Goal: Information Seeking & Learning: Learn about a topic

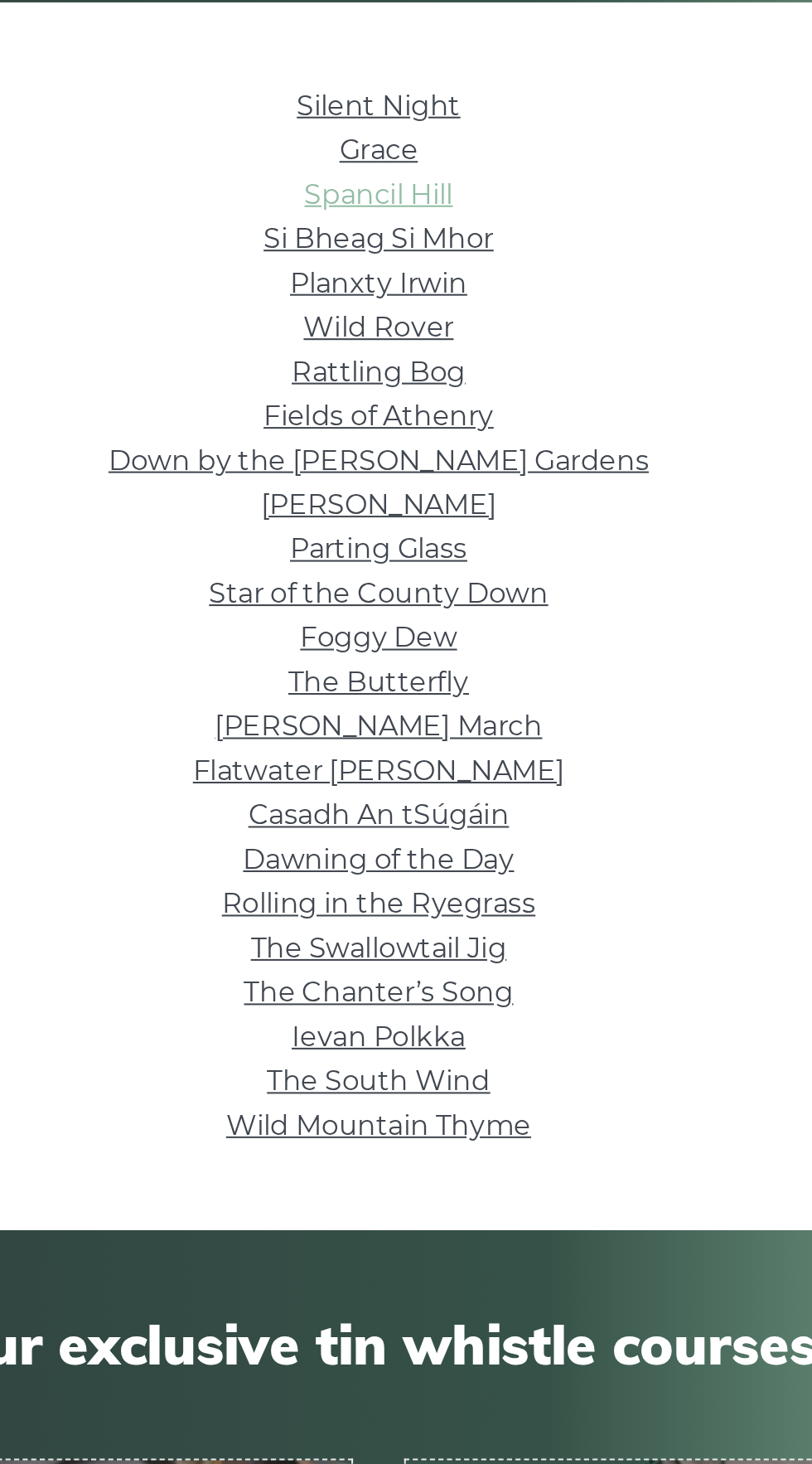
click at [436, 529] on link "Spancil Hill" at bounding box center [406, 528] width 72 height 16
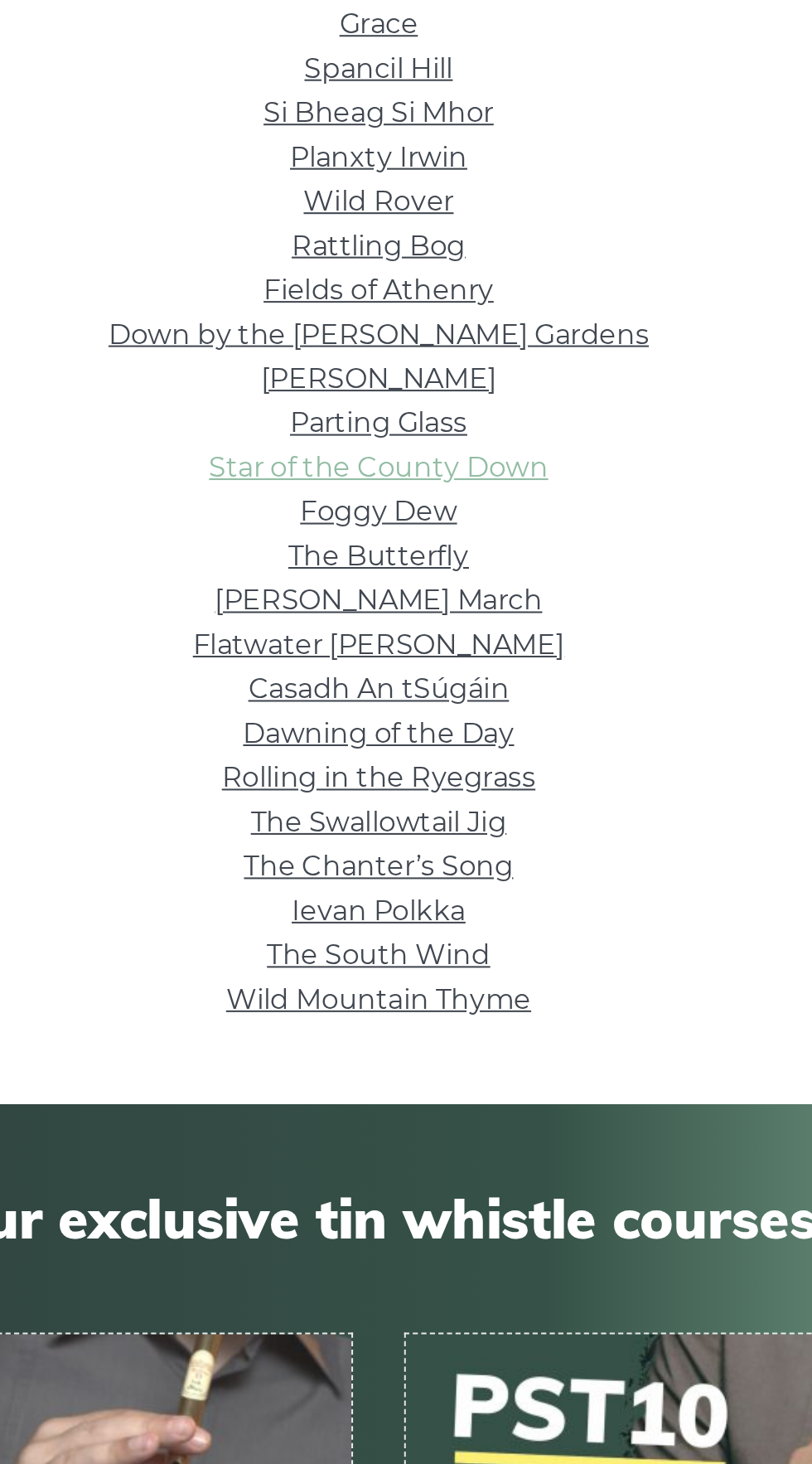
click at [478, 725] on link "Star of the County Down" at bounding box center [406, 721] width 165 height 16
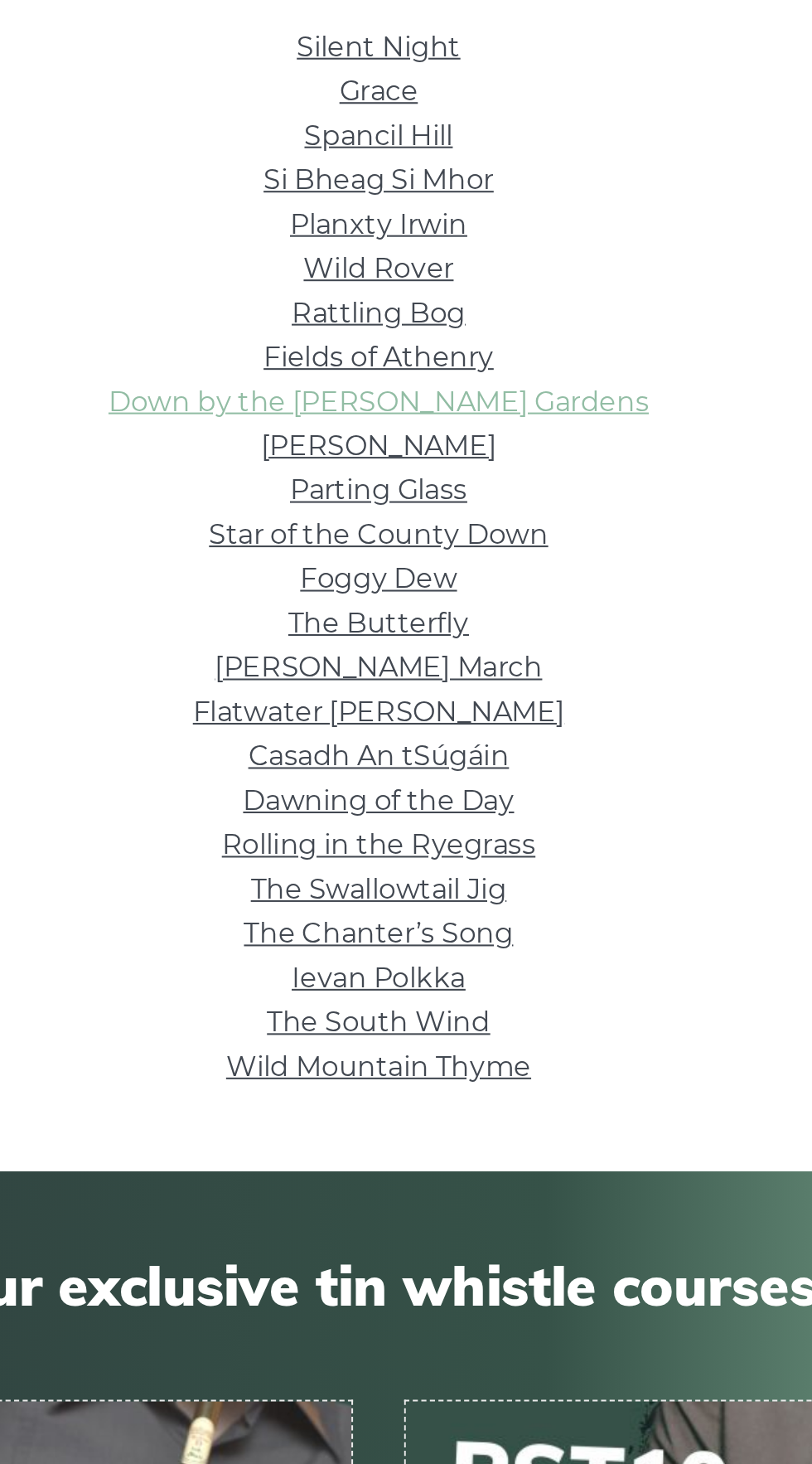
click at [481, 653] on link "Down by the [PERSON_NAME] Gardens" at bounding box center [406, 657] width 263 height 16
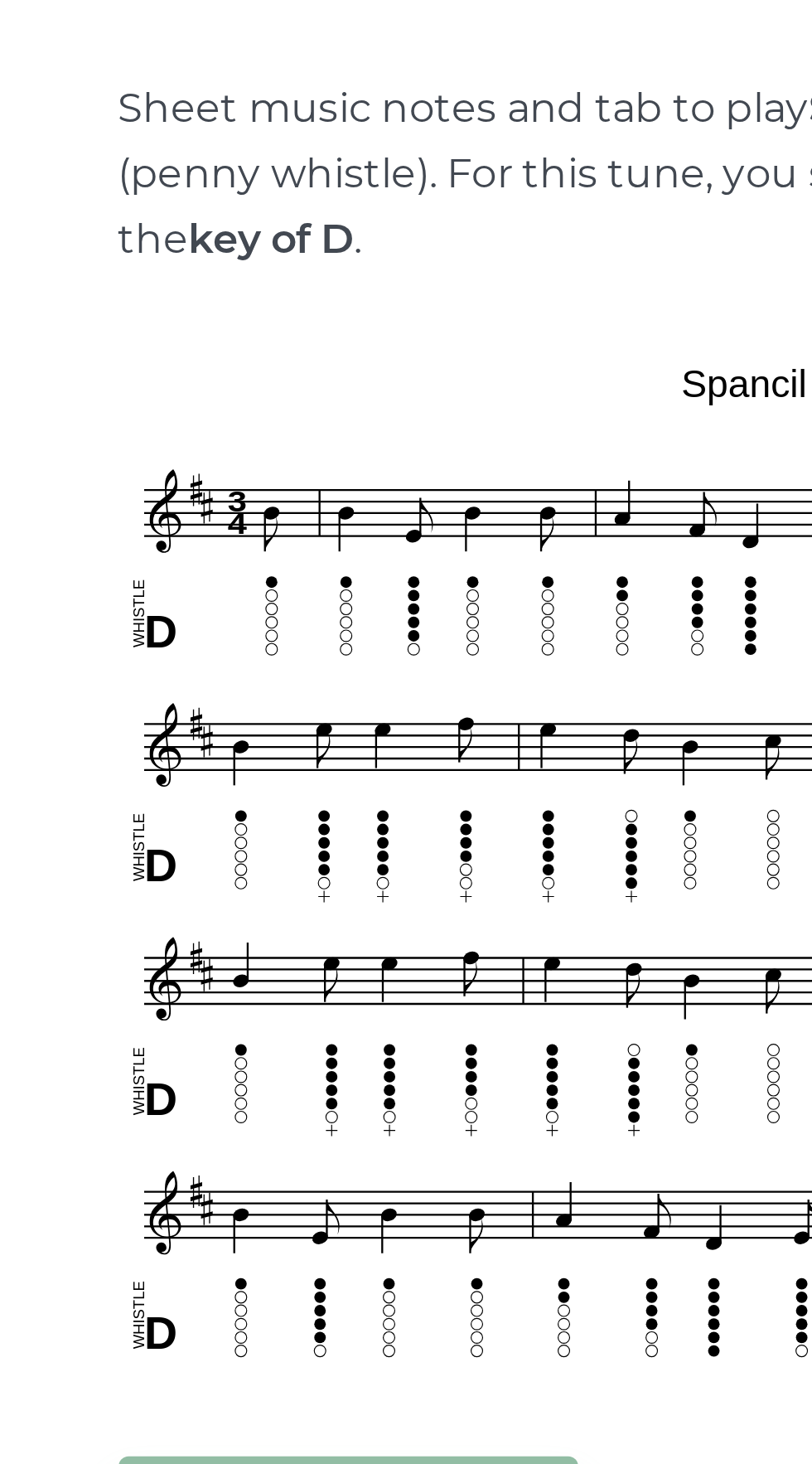
scroll to position [1, 0]
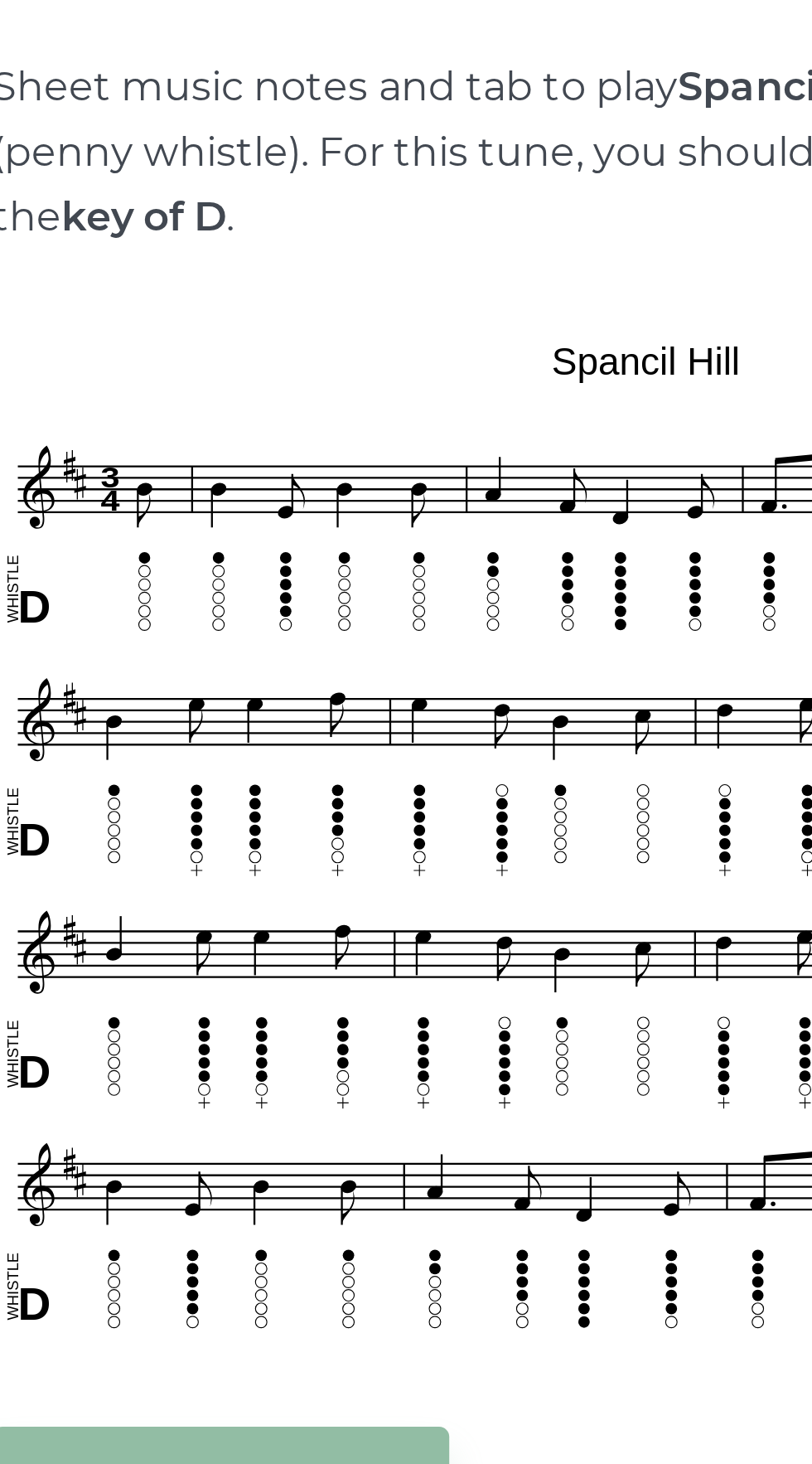
click at [172, 718] on body "NEW: Discover PST10 - Tin Whistle Course Lessons Fingering Charts Tabs & Notes …" at bounding box center [406, 1229] width 812 height 2460
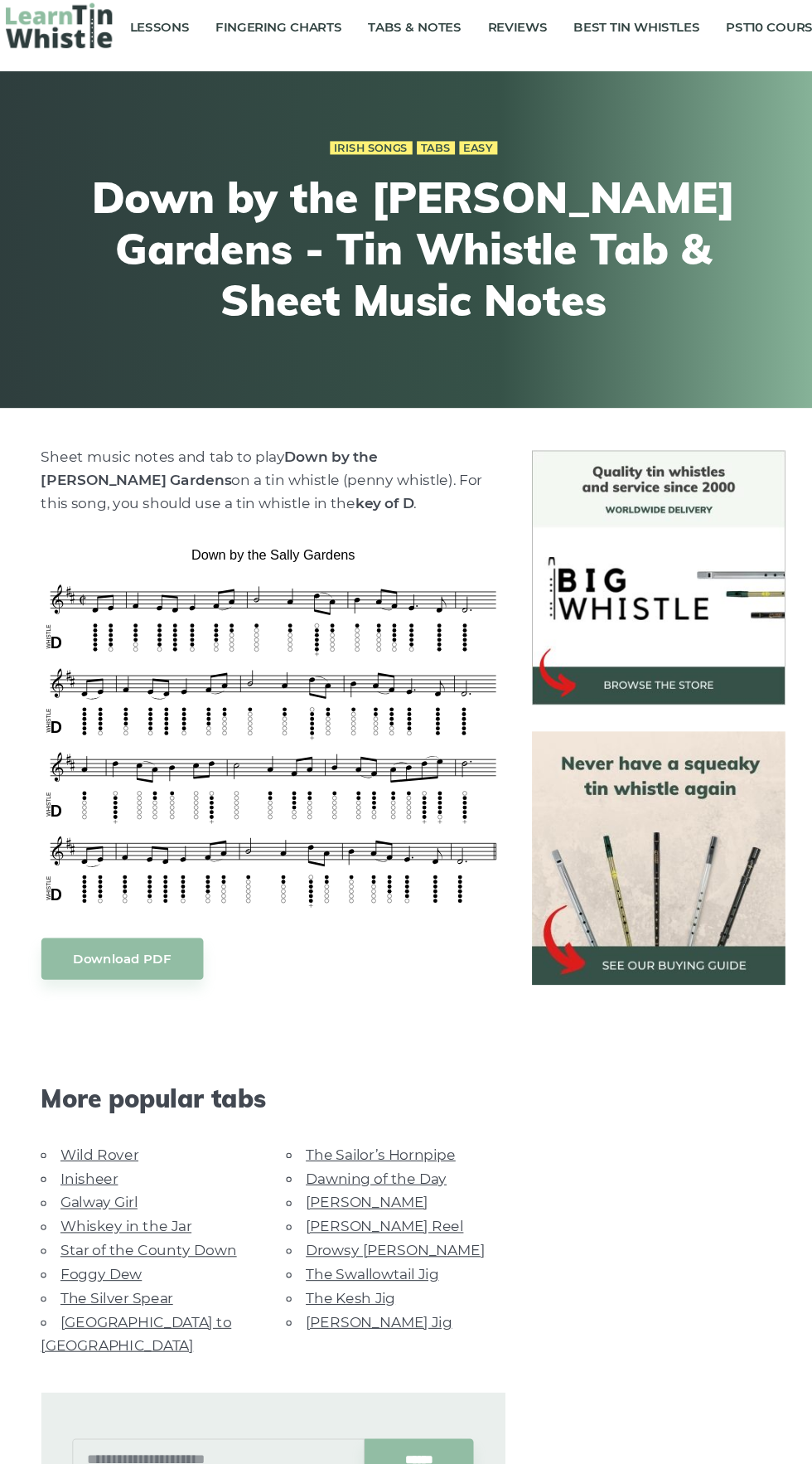
scroll to position [4, 0]
